Goal: Information Seeking & Learning: Learn about a topic

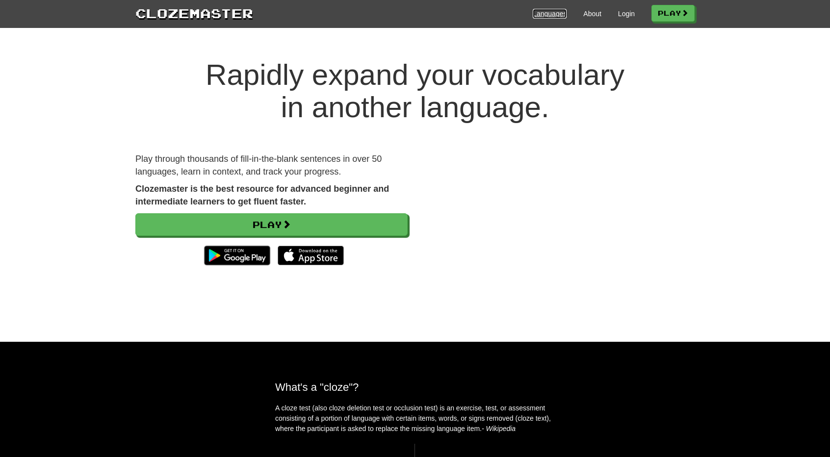
click at [559, 15] on link "Languages" at bounding box center [550, 14] width 34 height 10
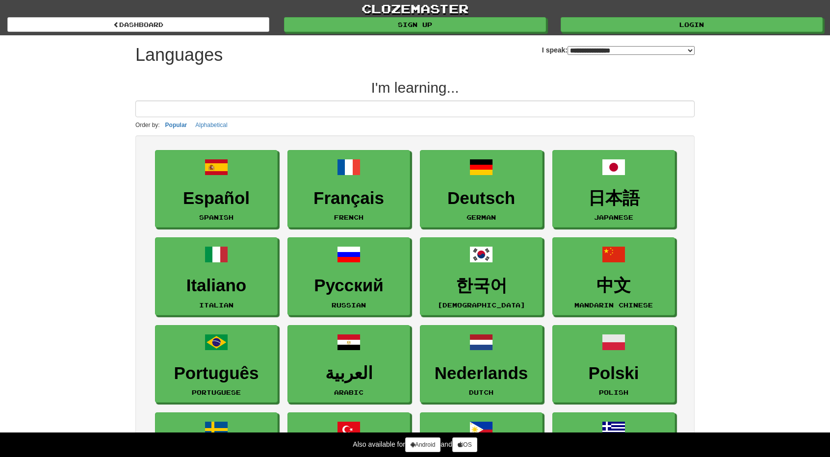
select select "*******"
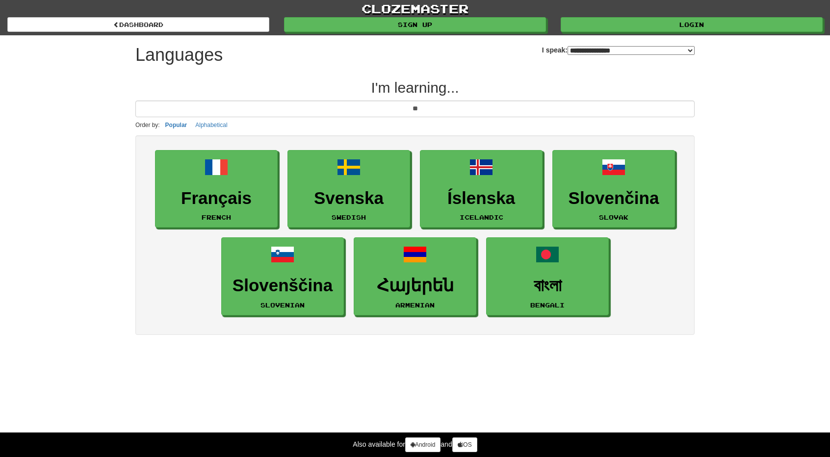
type input "*"
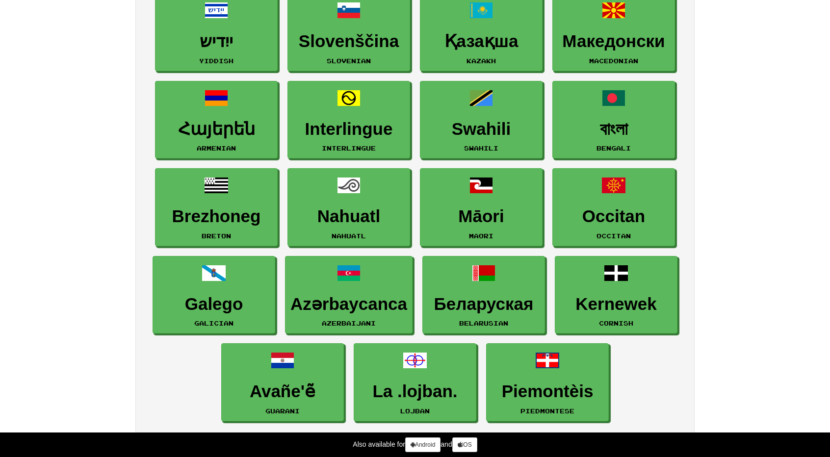
scroll to position [1286, 0]
